Goal: Task Accomplishment & Management: Complete application form

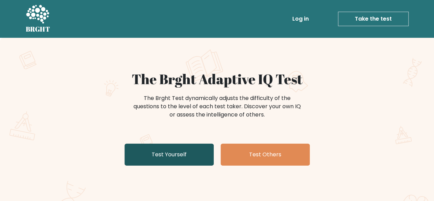
click at [173, 163] on link "Test Yourself" at bounding box center [169, 154] width 89 height 22
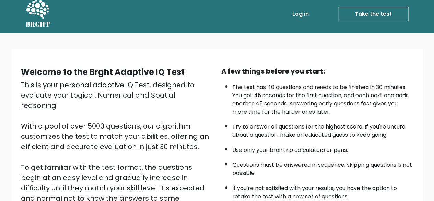
scroll to position [69, 0]
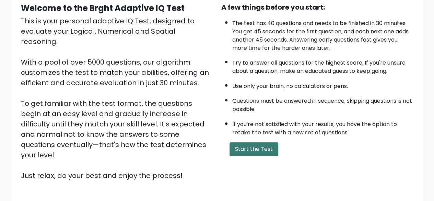
click at [260, 151] on button "Start the Test" at bounding box center [254, 149] width 49 height 14
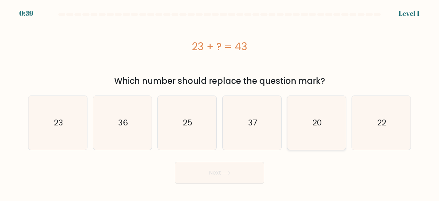
click at [302, 118] on icon "20" at bounding box center [317, 123] width 54 height 54
click at [220, 102] on input "e. 20" at bounding box center [220, 102] width 0 height 2
radio input "true"
click at [202, 172] on button "Next" at bounding box center [219, 173] width 89 height 22
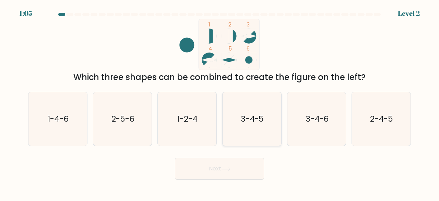
click at [260, 115] on text "3-4-5" at bounding box center [252, 118] width 23 height 11
click at [220, 102] on input "d. 3-4-5" at bounding box center [220, 102] width 0 height 2
radio input "true"
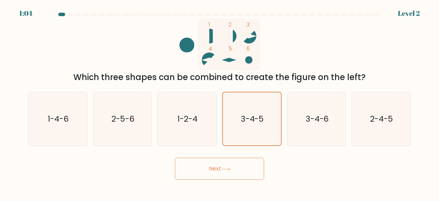
click at [233, 166] on button "Next" at bounding box center [219, 168] width 89 height 22
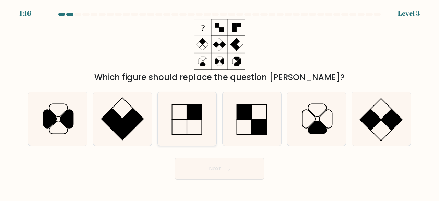
click at [183, 125] on icon at bounding box center [187, 119] width 54 height 54
click at [220, 102] on input "c." at bounding box center [220, 102] width 0 height 2
radio input "true"
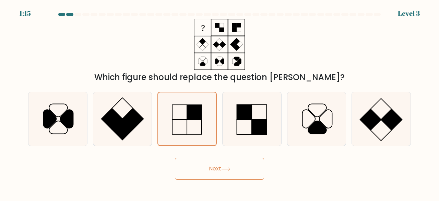
click at [228, 173] on button "Next" at bounding box center [219, 168] width 89 height 22
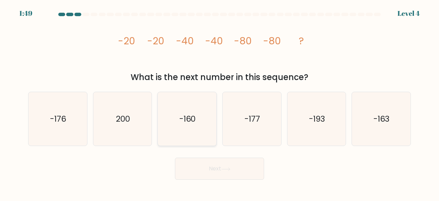
click at [204, 116] on icon "-160" at bounding box center [187, 119] width 54 height 54
click at [220, 102] on input "c. -160" at bounding box center [220, 102] width 0 height 2
radio input "true"
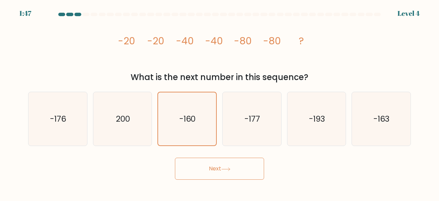
click at [262, 168] on button "Next" at bounding box center [219, 168] width 89 height 22
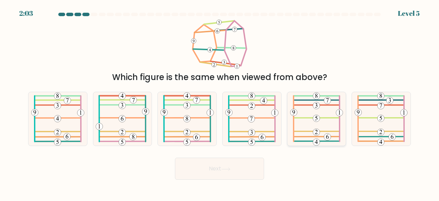
click at [329, 119] on icon at bounding box center [316, 119] width 53 height 54
click at [220, 102] on input "e." at bounding box center [220, 102] width 0 height 2
radio input "true"
click at [221, 158] on button "Next" at bounding box center [219, 168] width 89 height 22
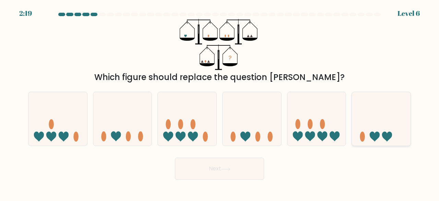
click at [385, 129] on icon at bounding box center [381, 118] width 59 height 48
click at [220, 102] on input "f." at bounding box center [220, 102] width 0 height 2
radio input "true"
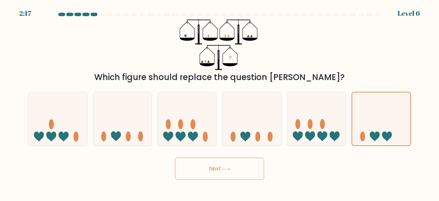
click at [212, 168] on button "Next" at bounding box center [219, 168] width 89 height 22
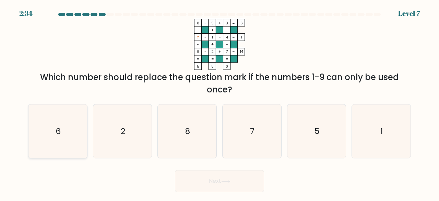
click at [51, 133] on icon "6" at bounding box center [58, 131] width 54 height 54
click at [220, 102] on input "a. 6" at bounding box center [220, 102] width 0 height 2
radio input "true"
click at [218, 173] on button "Next" at bounding box center [219, 181] width 89 height 22
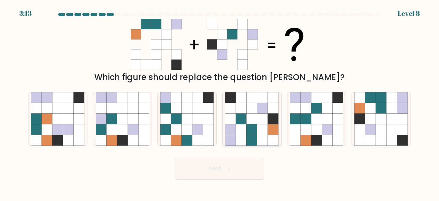
drag, startPoint x: 200, startPoint y: 116, endPoint x: 251, endPoint y: 133, distance: 53.6
click at [200, 116] on icon at bounding box center [197, 119] width 11 height 11
click at [220, 102] on input "c." at bounding box center [220, 102] width 0 height 2
radio input "true"
click at [254, 174] on button "Next" at bounding box center [219, 168] width 89 height 22
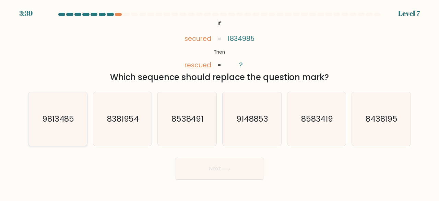
click at [62, 114] on text "9813485" at bounding box center [58, 118] width 32 height 11
click at [220, 102] on input "a. 9813485" at bounding box center [220, 102] width 0 height 2
radio input "true"
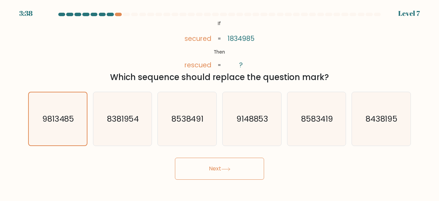
click at [224, 173] on button "Next" at bounding box center [219, 168] width 89 height 22
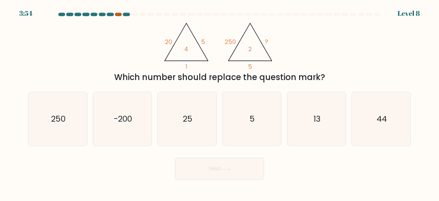
click at [117, 13] on div at bounding box center [118, 14] width 7 height 3
click at [124, 15] on div at bounding box center [126, 14] width 7 height 3
click at [115, 14] on div at bounding box center [118, 14] width 7 height 3
click at [128, 13] on div at bounding box center [126, 14] width 7 height 3
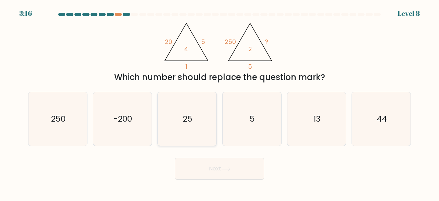
click at [189, 118] on text "25" at bounding box center [188, 118] width 10 height 11
click at [220, 102] on input "c. 25" at bounding box center [220, 102] width 0 height 2
radio input "true"
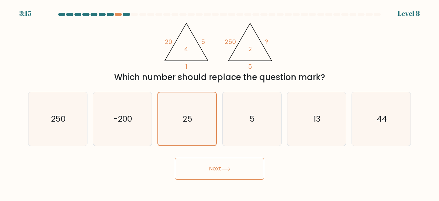
click at [230, 170] on icon at bounding box center [225, 169] width 9 height 4
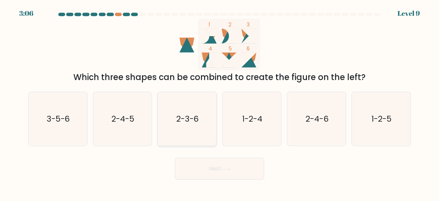
click at [177, 124] on text "2-3-6" at bounding box center [187, 118] width 23 height 11
click at [220, 102] on input "c. 2-3-6" at bounding box center [220, 102] width 0 height 2
radio input "true"
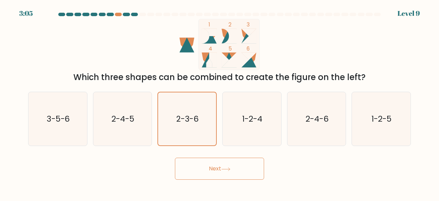
click at [237, 177] on button "Next" at bounding box center [219, 168] width 89 height 22
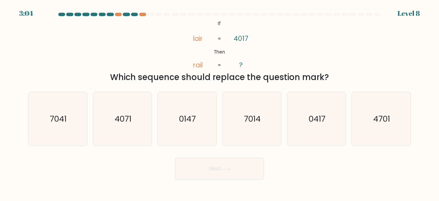
click at [230, 168] on icon at bounding box center [226, 168] width 8 height 3
click at [134, 166] on div "Next" at bounding box center [219, 166] width 391 height 25
click at [258, 120] on text "7014" at bounding box center [252, 118] width 17 height 11
click at [220, 102] on input "d. 7014" at bounding box center [220, 102] width 0 height 2
radio input "true"
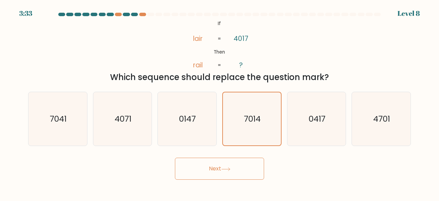
click at [249, 169] on button "Next" at bounding box center [219, 168] width 89 height 22
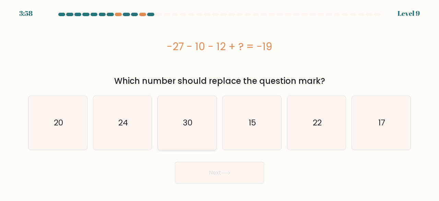
click at [191, 119] on text "30" at bounding box center [188, 122] width 10 height 11
click at [220, 102] on input "c. 30" at bounding box center [220, 102] width 0 height 2
radio input "true"
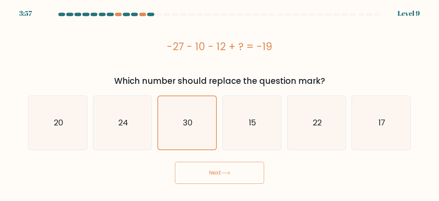
click at [214, 168] on button "Next" at bounding box center [219, 173] width 89 height 22
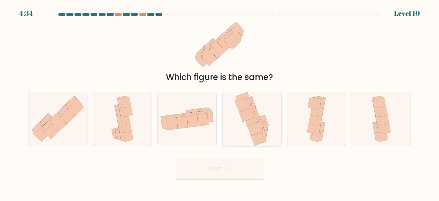
click at [257, 137] on icon at bounding box center [258, 139] width 14 height 14
click at [220, 102] on input "d." at bounding box center [220, 102] width 0 height 2
radio input "true"
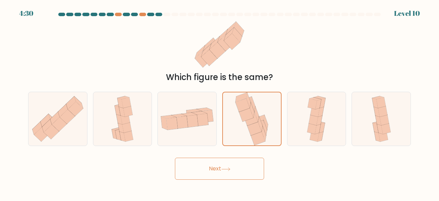
click at [248, 162] on button "Next" at bounding box center [219, 168] width 89 height 22
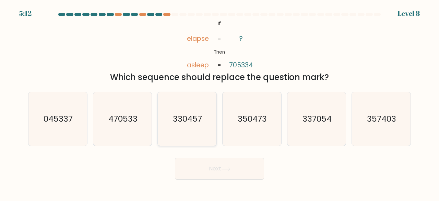
drag, startPoint x: 201, startPoint y: 129, endPoint x: 205, endPoint y: 138, distance: 10.0
click at [201, 128] on icon "330457" at bounding box center [187, 119] width 54 height 54
click at [220, 102] on input "c. 330457" at bounding box center [220, 102] width 0 height 2
radio input "true"
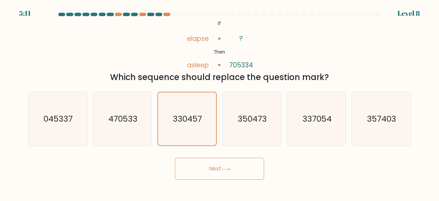
click at [214, 166] on button "Next" at bounding box center [219, 168] width 89 height 22
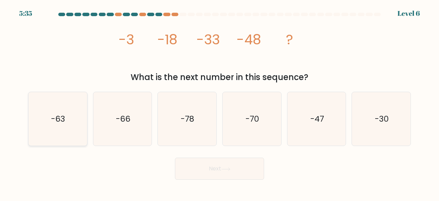
click at [78, 119] on icon "-63" at bounding box center [58, 119] width 54 height 54
click at [220, 102] on input "a. -63" at bounding box center [220, 102] width 0 height 2
radio input "true"
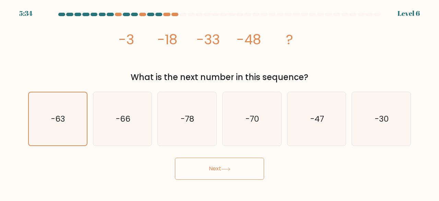
click at [242, 170] on button "Next" at bounding box center [219, 168] width 89 height 22
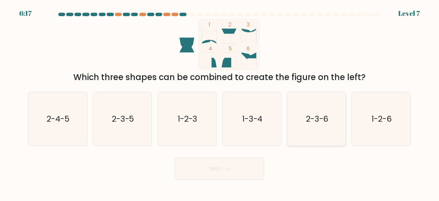
click at [317, 126] on icon "2-3-6" at bounding box center [317, 119] width 54 height 54
click at [220, 102] on input "e. 2-3-6" at bounding box center [220, 102] width 0 height 2
radio input "true"
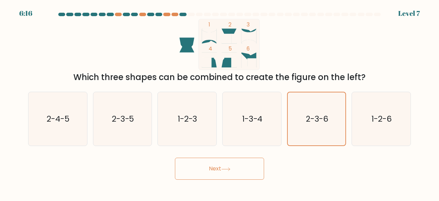
click at [252, 170] on button "Next" at bounding box center [219, 168] width 89 height 22
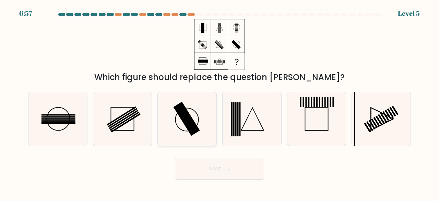
click at [189, 119] on rect at bounding box center [187, 119] width 27 height 34
click at [220, 102] on input "c." at bounding box center [220, 102] width 0 height 2
radio input "true"
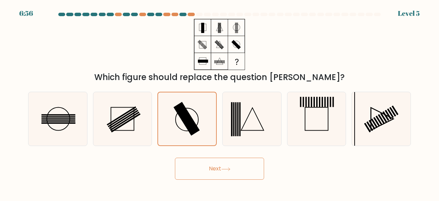
click at [200, 166] on button "Next" at bounding box center [219, 168] width 89 height 22
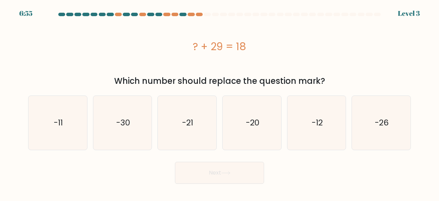
click at [251, 117] on icon "-20" at bounding box center [252, 123] width 54 height 54
click at [220, 102] on input "d. -20" at bounding box center [220, 102] width 0 height 2
radio input "true"
click at [226, 150] on div "-20" at bounding box center [251, 122] width 59 height 55
click at [220, 102] on input "d. -20" at bounding box center [220, 102] width 0 height 2
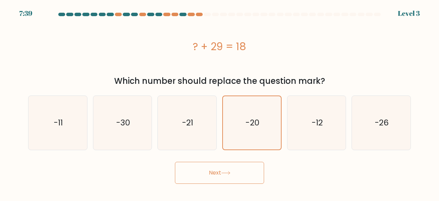
click at [220, 173] on button "Next" at bounding box center [219, 173] width 89 height 22
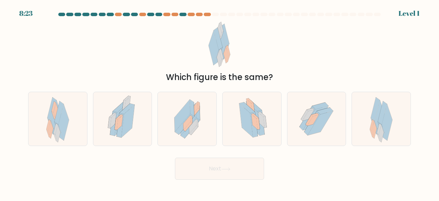
click at [212, 157] on button "Next" at bounding box center [219, 168] width 89 height 22
click at [199, 125] on icon at bounding box center [187, 119] width 44 height 54
click at [220, 102] on input "c." at bounding box center [220, 102] width 0 height 2
radio input "true"
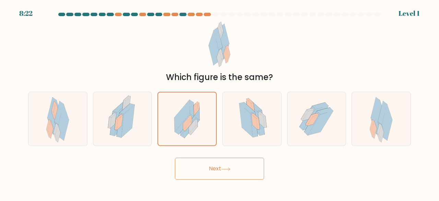
click at [215, 160] on button "Next" at bounding box center [219, 168] width 89 height 22
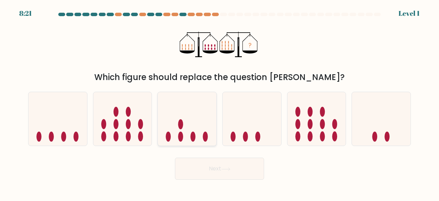
click at [210, 120] on icon at bounding box center [187, 118] width 59 height 48
click at [220, 102] on input "c." at bounding box center [220, 102] width 0 height 2
radio input "true"
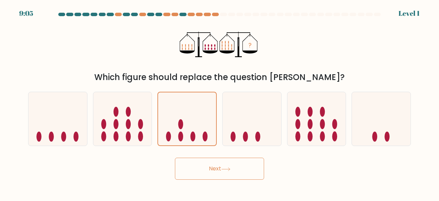
click at [211, 164] on button "Next" at bounding box center [219, 168] width 89 height 22
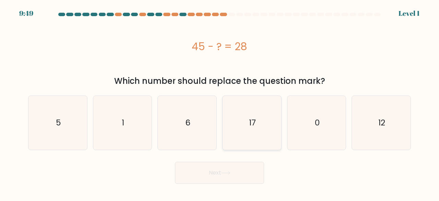
click at [244, 116] on icon "17" at bounding box center [252, 123] width 54 height 54
click at [220, 102] on input "d. 17" at bounding box center [220, 102] width 0 height 2
radio input "true"
drag, startPoint x: 221, startPoint y: 161, endPoint x: 221, endPoint y: 165, distance: 4.5
click at [221, 165] on div "Next" at bounding box center [219, 170] width 391 height 25
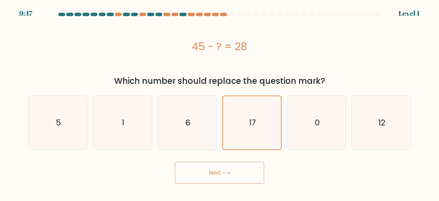
click at [221, 165] on button "Next" at bounding box center [219, 173] width 89 height 22
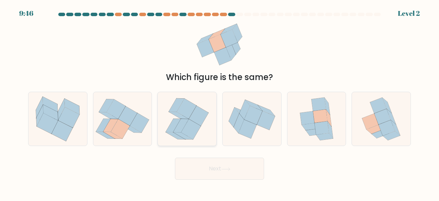
click at [193, 108] on icon at bounding box center [187, 108] width 20 height 20
click at [220, 102] on input "c." at bounding box center [220, 102] width 0 height 2
radio input "true"
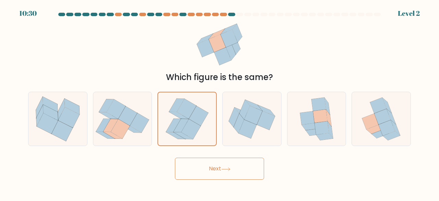
click at [211, 170] on button "Next" at bounding box center [219, 168] width 89 height 22
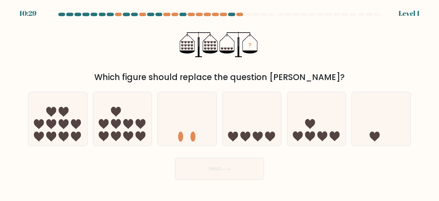
click at [326, 114] on icon at bounding box center [316, 118] width 59 height 48
click at [220, 102] on input "e." at bounding box center [220, 102] width 0 height 2
radio input "true"
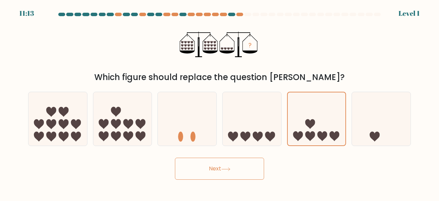
click at [240, 163] on button "Next" at bounding box center [219, 168] width 89 height 22
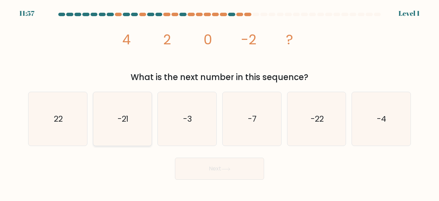
click at [133, 110] on icon "-21" at bounding box center [123, 119] width 54 height 54
click at [220, 102] on input "b. -21" at bounding box center [220, 102] width 0 height 2
radio input "true"
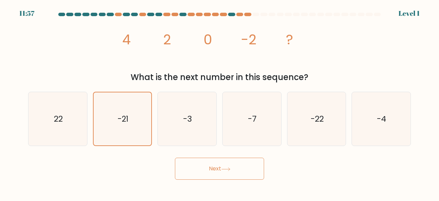
click at [204, 164] on button "Next" at bounding box center [219, 168] width 89 height 22
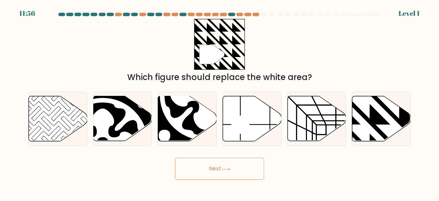
click at [187, 120] on icon at bounding box center [205, 95] width 81 height 81
click at [220, 102] on input "c." at bounding box center [220, 102] width 0 height 2
radio input "true"
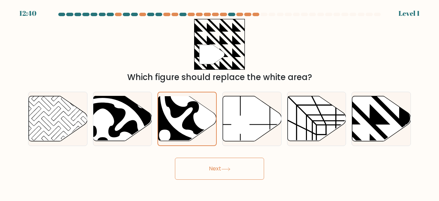
click at [206, 160] on button "Next" at bounding box center [219, 168] width 89 height 22
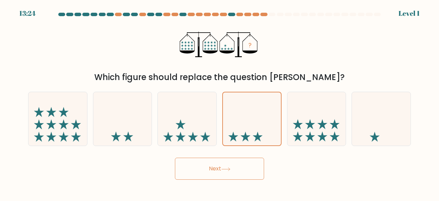
click at [237, 168] on button "Next" at bounding box center [219, 168] width 89 height 22
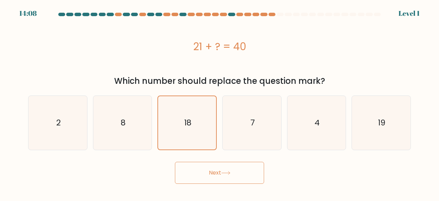
click at [230, 185] on body "14:08 Level 1 2" at bounding box center [219, 100] width 439 height 201
click at [227, 168] on button "Next" at bounding box center [219, 173] width 89 height 22
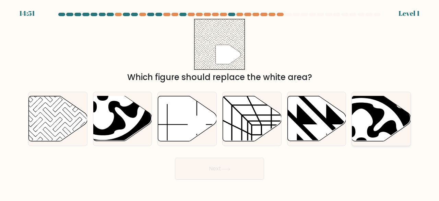
click at [366, 139] on icon at bounding box center [362, 143] width 12 height 12
click at [220, 102] on input "f." at bounding box center [220, 102] width 0 height 2
radio input "true"
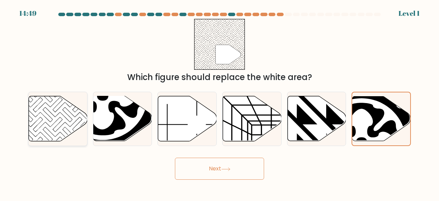
click at [77, 116] on icon at bounding box center [58, 118] width 59 height 45
click at [220, 102] on input "a." at bounding box center [220, 102] width 0 height 2
radio input "true"
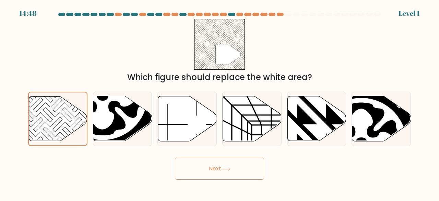
click at [218, 172] on button "Next" at bounding box center [219, 168] width 89 height 22
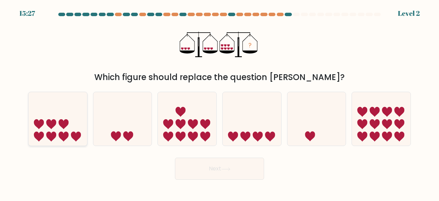
click at [66, 127] on icon at bounding box center [57, 118] width 59 height 48
click at [220, 102] on input "a." at bounding box center [220, 102] width 0 height 2
radio input "true"
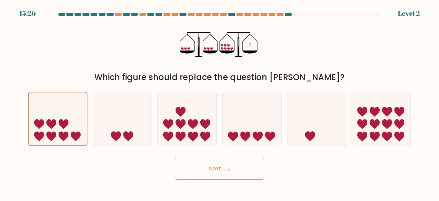
click at [214, 168] on button "Next" at bounding box center [219, 168] width 89 height 22
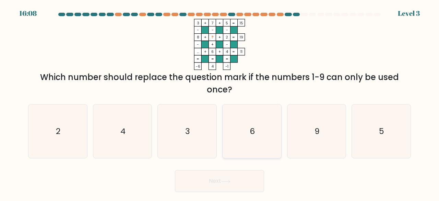
click at [261, 129] on icon "6" at bounding box center [252, 131] width 54 height 54
click at [220, 102] on input "d. 6" at bounding box center [220, 102] width 0 height 2
radio input "true"
click at [312, 130] on icon "9" at bounding box center [317, 131] width 54 height 54
click at [220, 102] on input "e. 9" at bounding box center [220, 102] width 0 height 2
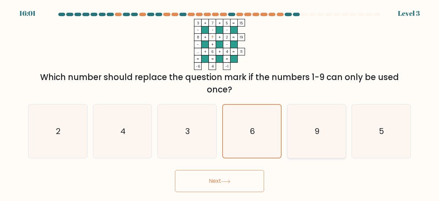
radio input "true"
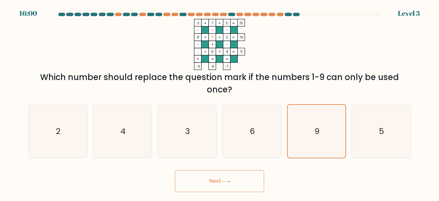
click at [205, 176] on button "Next" at bounding box center [219, 181] width 89 height 22
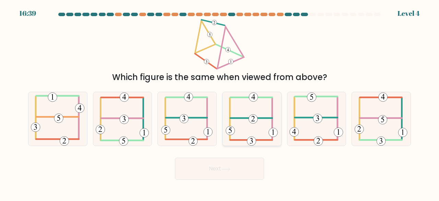
click at [254, 121] on 232 at bounding box center [253, 118] width 9 height 9
click at [220, 102] on input "d." at bounding box center [220, 102] width 0 height 2
radio input "true"
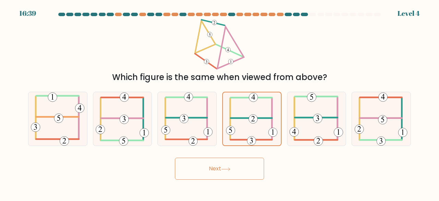
click at [229, 176] on button "Next" at bounding box center [219, 168] width 89 height 22
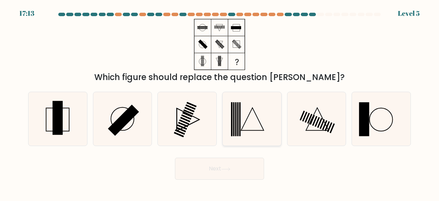
click at [249, 123] on icon at bounding box center [252, 119] width 54 height 54
click at [220, 102] on input "d." at bounding box center [220, 102] width 0 height 2
radio input "true"
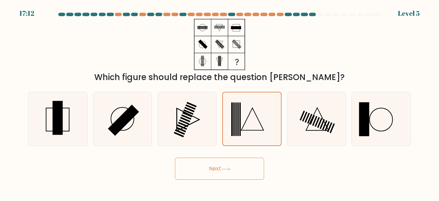
click at [233, 170] on button "Next" at bounding box center [219, 168] width 89 height 22
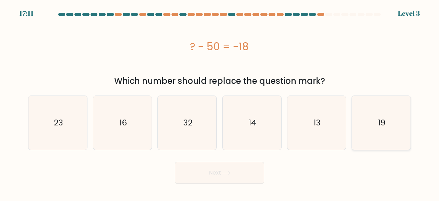
click at [364, 129] on icon "19" at bounding box center [381, 123] width 54 height 54
click at [220, 102] on input "f. 19" at bounding box center [220, 102] width 0 height 2
radio input "true"
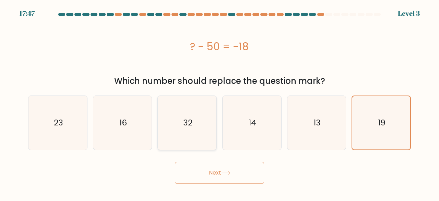
click at [178, 126] on icon "32" at bounding box center [187, 123] width 54 height 54
click at [220, 102] on input "c. 32" at bounding box center [220, 102] width 0 height 2
radio input "true"
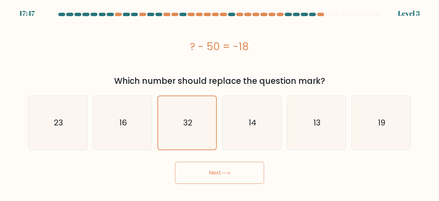
click at [227, 174] on icon at bounding box center [225, 173] width 9 height 4
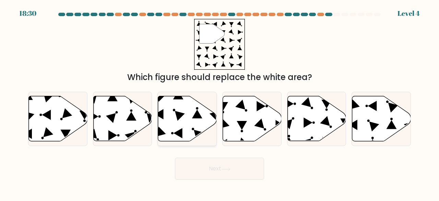
click at [209, 119] on icon at bounding box center [187, 118] width 59 height 45
click at [220, 102] on input "c." at bounding box center [220, 102] width 0 height 2
radio input "true"
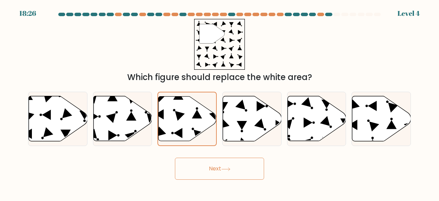
drag, startPoint x: 47, startPoint y: 103, endPoint x: 267, endPoint y: 186, distance: 235.8
click at [48, 103] on icon at bounding box center [58, 118] width 59 height 45
click at [220, 102] on input "a." at bounding box center [220, 102] width 0 height 2
radio input "true"
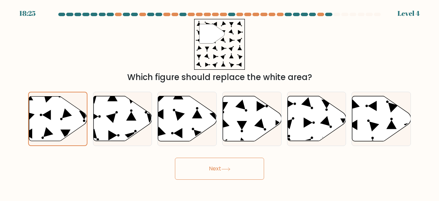
click at [218, 168] on button "Next" at bounding box center [219, 168] width 89 height 22
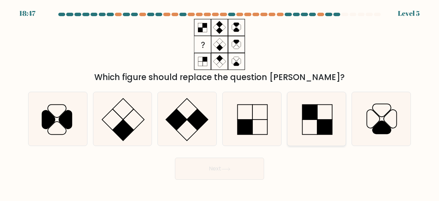
click at [313, 120] on icon at bounding box center [317, 119] width 54 height 54
click at [220, 102] on input "e." at bounding box center [220, 102] width 0 height 2
radio input "true"
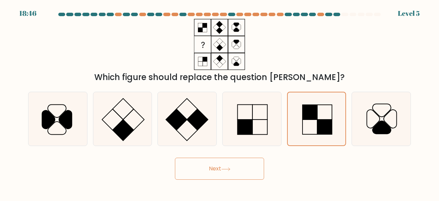
click at [204, 173] on button "Next" at bounding box center [219, 168] width 89 height 22
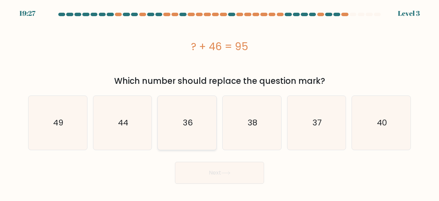
click at [199, 119] on icon "36" at bounding box center [187, 123] width 54 height 54
click at [220, 102] on input "c. 36" at bounding box center [220, 102] width 0 height 2
radio input "true"
click at [245, 118] on icon "38" at bounding box center [252, 123] width 54 height 54
click at [220, 102] on input "d. 38" at bounding box center [220, 102] width 0 height 2
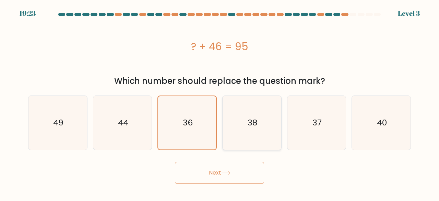
radio input "true"
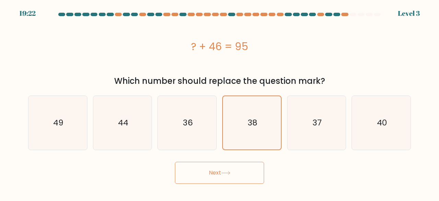
click at [244, 170] on button "Next" at bounding box center [219, 173] width 89 height 22
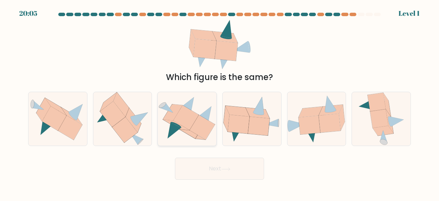
click at [198, 123] on icon at bounding box center [202, 127] width 25 height 25
click at [220, 102] on input "c." at bounding box center [220, 102] width 0 height 2
radio input "true"
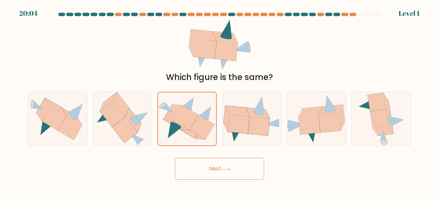
click at [228, 165] on button "Next" at bounding box center [219, 168] width 89 height 22
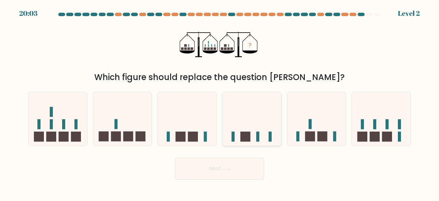
click at [245, 122] on icon at bounding box center [252, 118] width 59 height 48
click at [220, 102] on input "d." at bounding box center [220, 102] width 0 height 2
radio input "true"
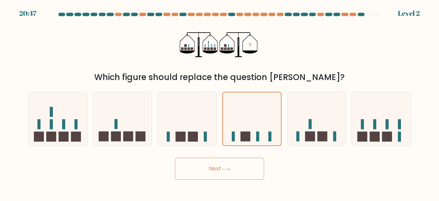
click at [233, 169] on button "Next" at bounding box center [219, 168] width 89 height 22
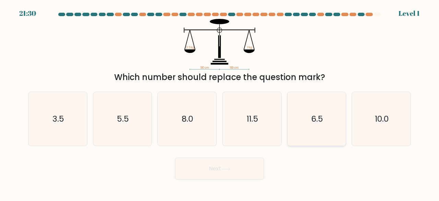
click at [296, 134] on icon "6.5" at bounding box center [317, 119] width 54 height 54
click at [220, 102] on input "e. 6.5" at bounding box center [220, 102] width 0 height 2
radio input "true"
click at [259, 161] on button "Next" at bounding box center [219, 168] width 89 height 22
